Goal: Task Accomplishment & Management: Use online tool/utility

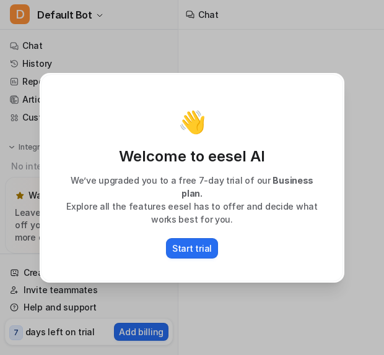
click at [201, 242] on p "Start trial" at bounding box center [192, 248] width 40 height 13
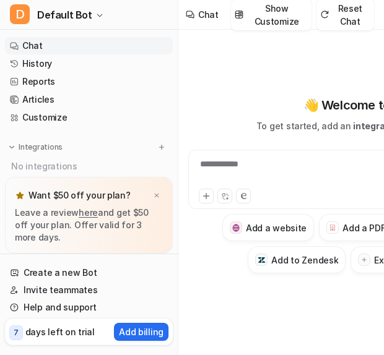
type textarea "**********"
click at [46, 19] on span "Default Bot" at bounding box center [64, 14] width 55 height 17
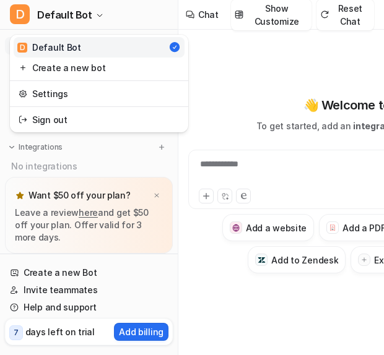
click at [46, 19] on span "Default Bot" at bounding box center [64, 14] width 55 height 17
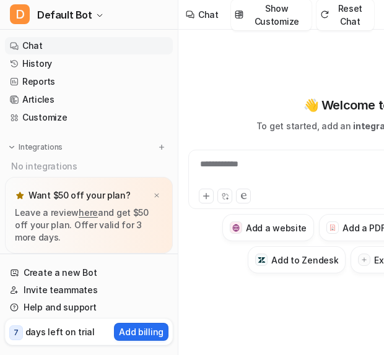
click at [86, 7] on span "Default Bot" at bounding box center [64, 14] width 55 height 17
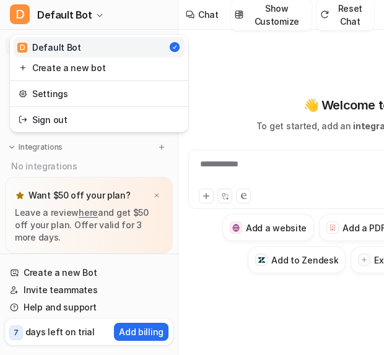
click at [83, 15] on span "Default Bot" at bounding box center [64, 14] width 55 height 17
